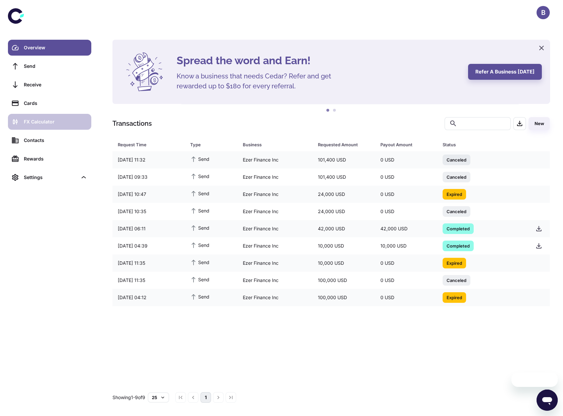
click at [55, 119] on div "FX Calculator" at bounding box center [55, 121] width 63 height 7
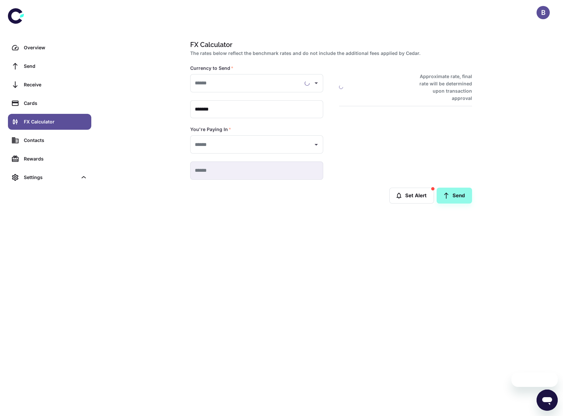
type input "**********"
